Goal: Find specific page/section: Find specific page/section

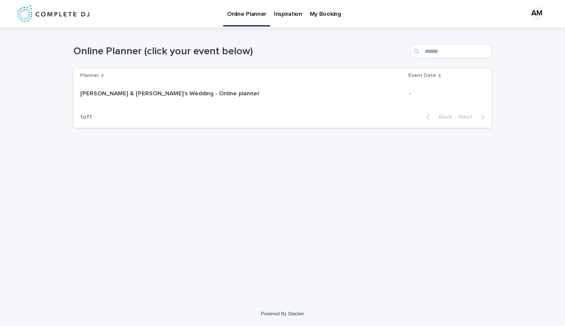
click at [155, 94] on p "[PERSON_NAME] & [PERSON_NAME]'s Wedding - Online planner" at bounding box center [170, 92] width 181 height 9
